Goal: Task Accomplishment & Management: Use online tool/utility

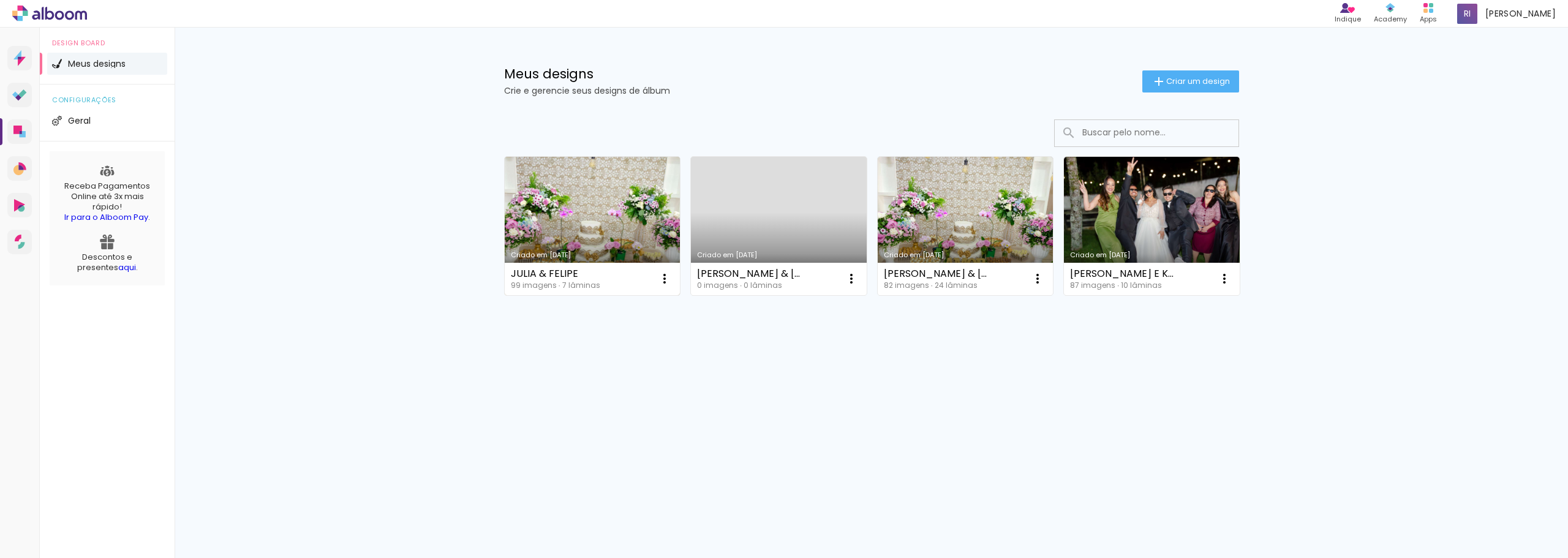
click at [612, 224] on link "Criado em [DATE]" at bounding box center [592, 225] width 176 height 138
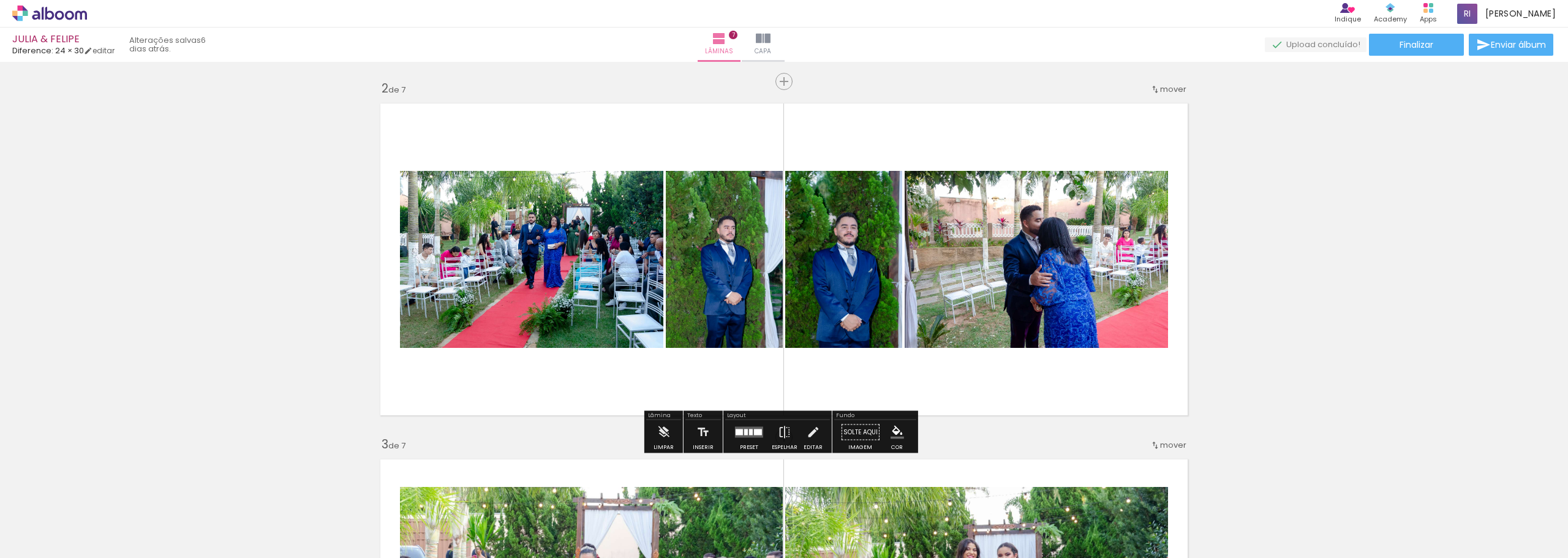
scroll to position [429, 0]
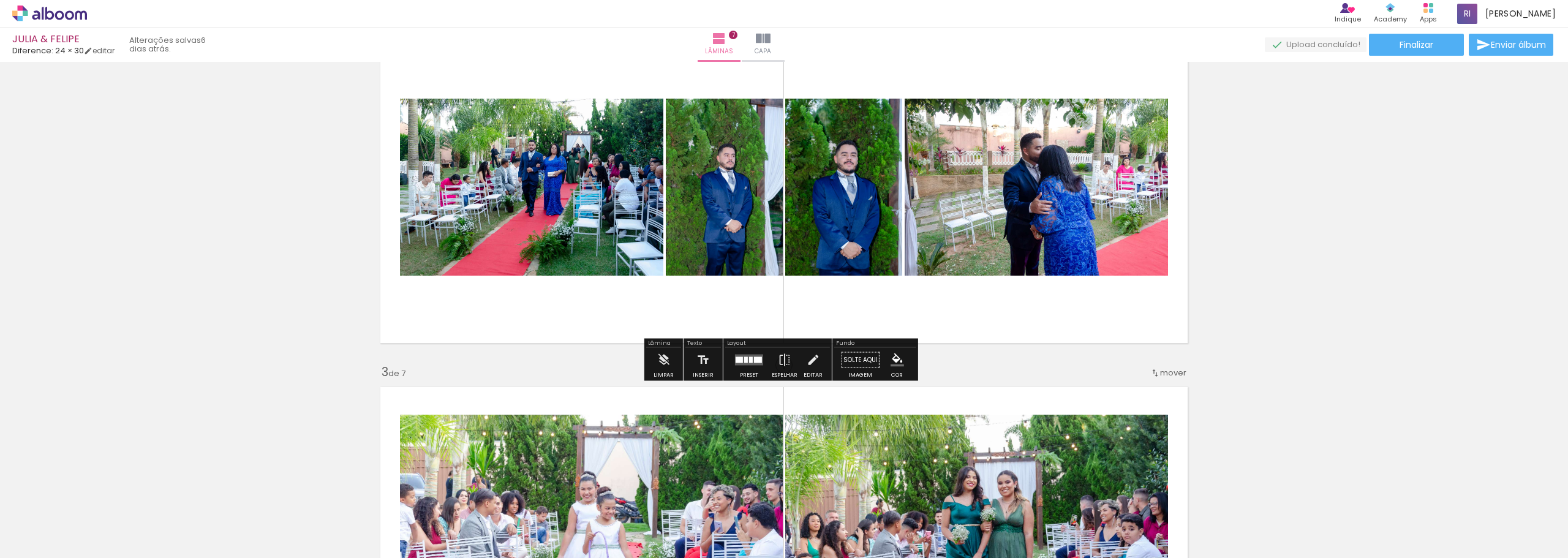
click at [745, 359] on div at bounding box center [746, 360] width 4 height 6
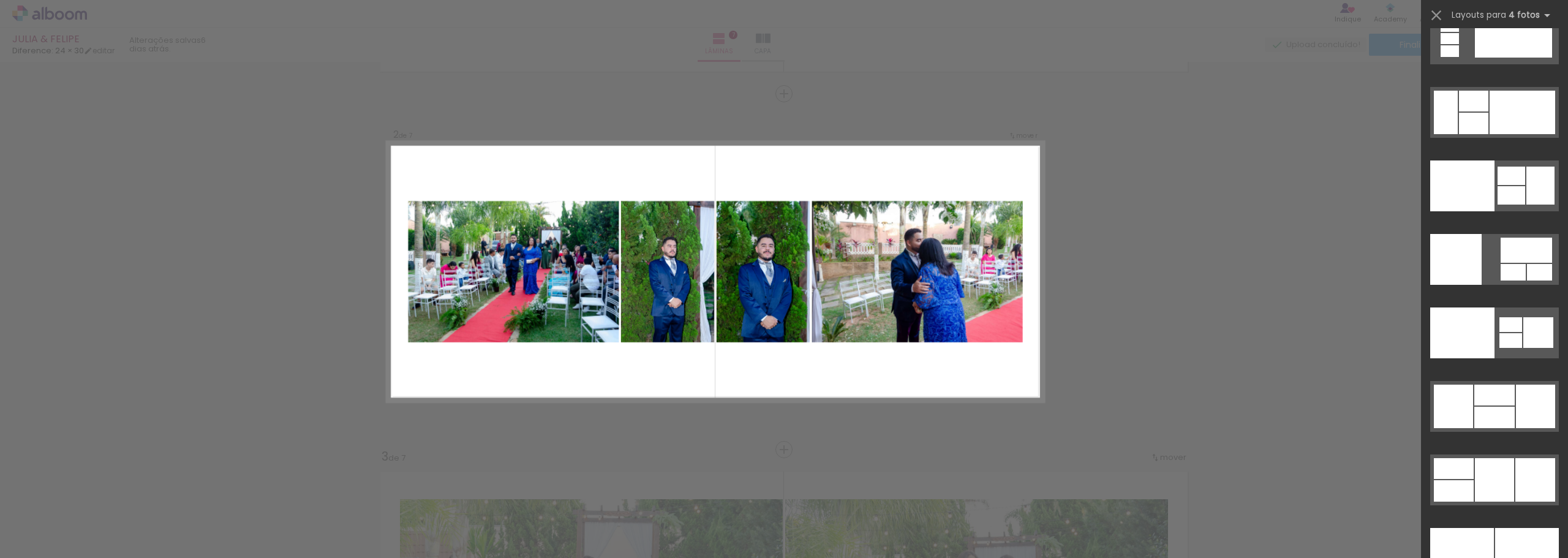
scroll to position [25540, 0]
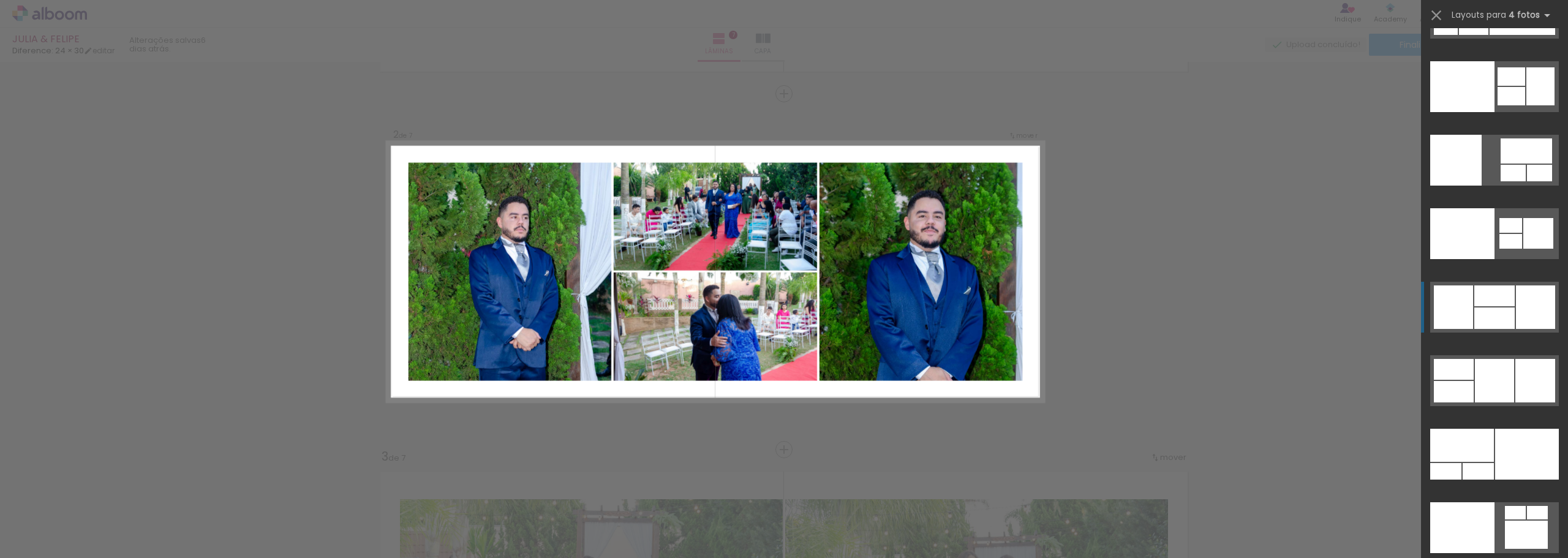
click at [1502, 311] on div at bounding box center [1495, 318] width 41 height 21
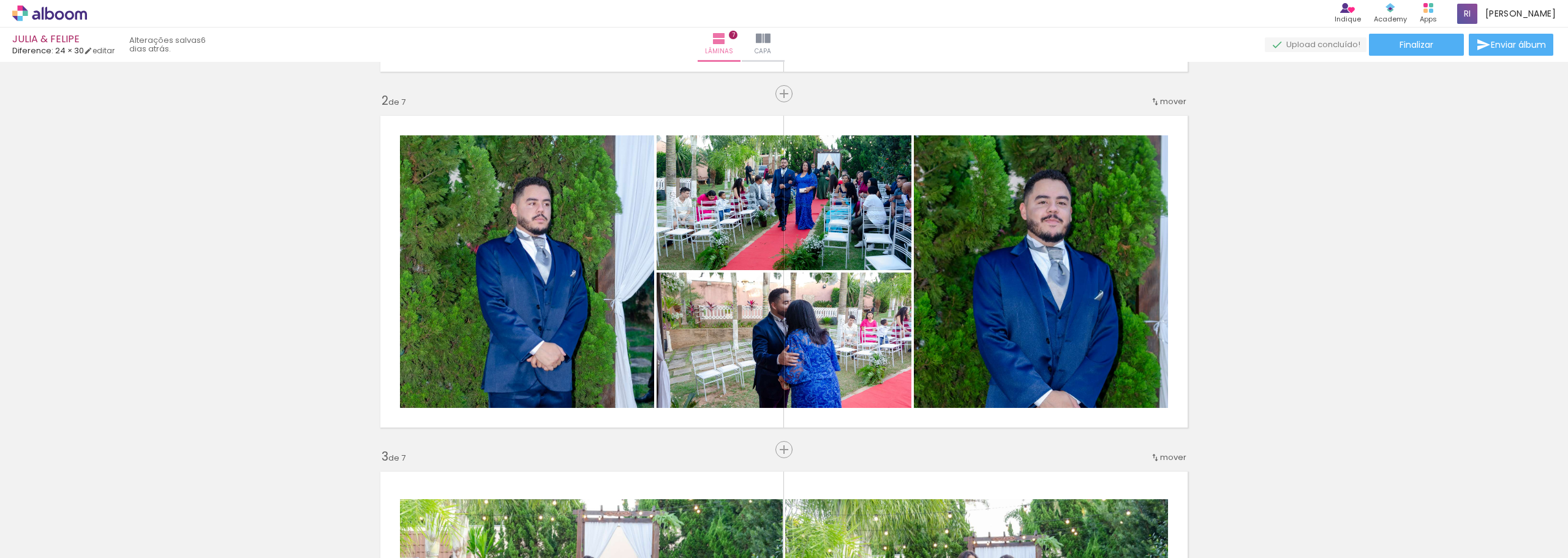
scroll to position [0, 0]
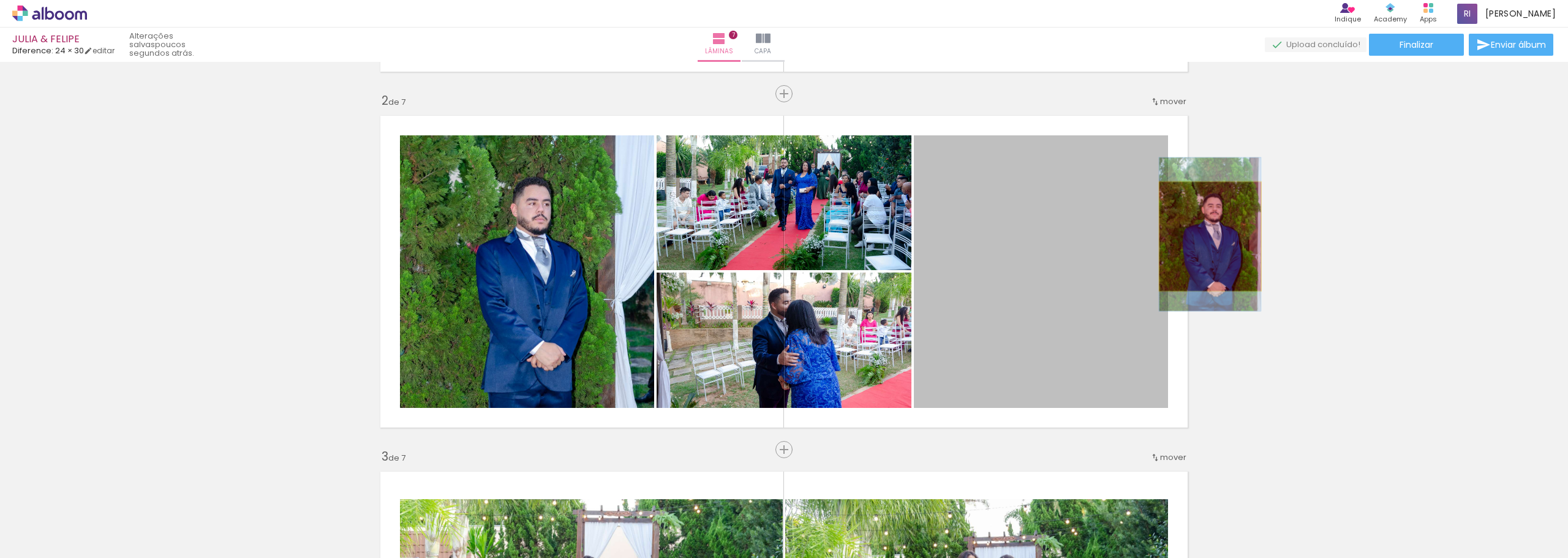
drag, startPoint x: 1006, startPoint y: 248, endPoint x: 1205, endPoint y: 236, distance: 199.4
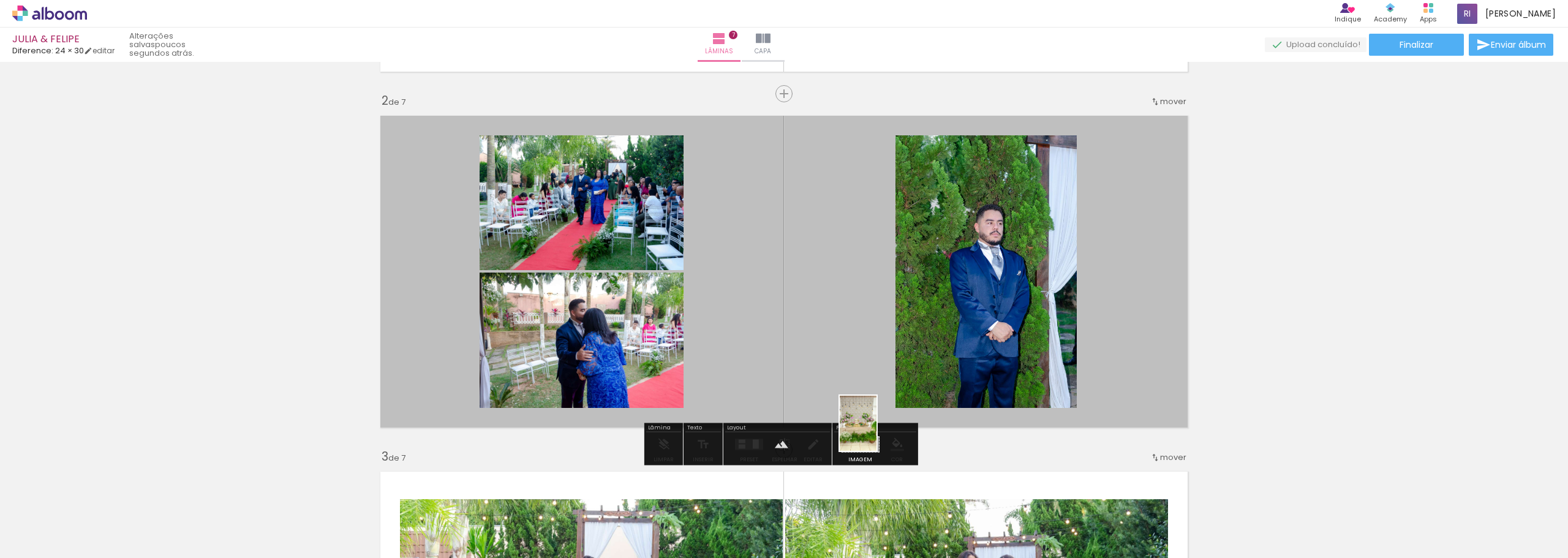
drag, startPoint x: 267, startPoint y: 540, endPoint x: 877, endPoint y: 432, distance: 619.5
click at [877, 432] on quentale-workspace at bounding box center [784, 279] width 1568 height 558
